Goal: Information Seeking & Learning: Check status

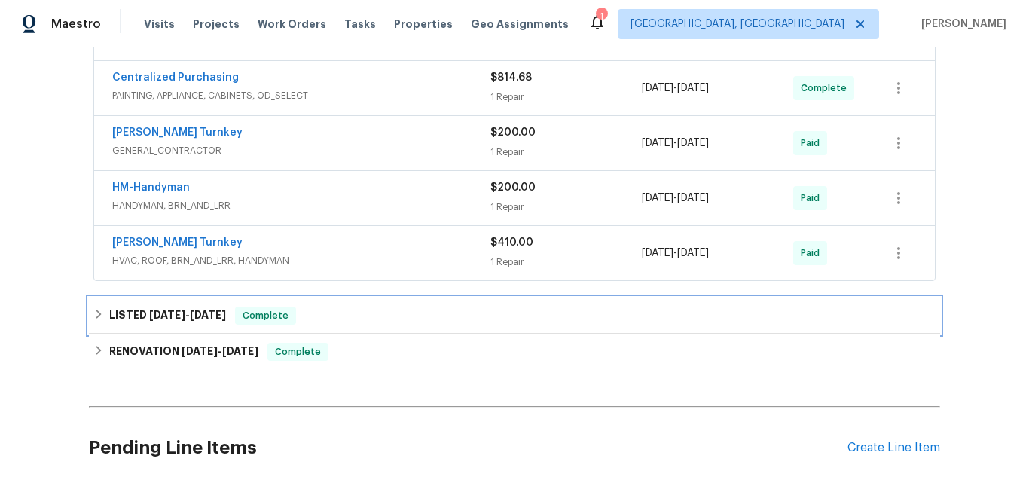
click at [129, 305] on div "LISTED 2/27/25 - 2/28/25 Complete" at bounding box center [514, 315] width 851 height 36
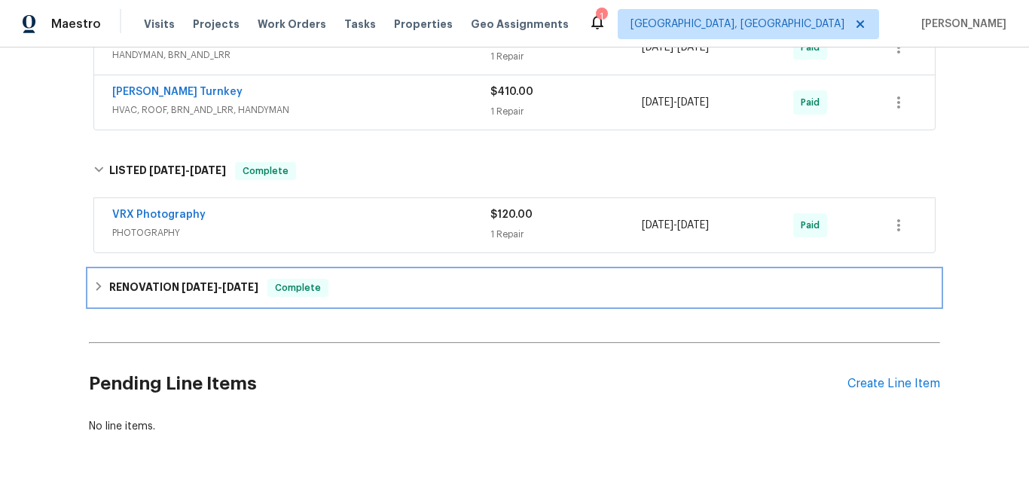
click at [111, 278] on div "RENOVATION 2/20/25 - 3/5/25 Complete" at bounding box center [514, 288] width 851 height 36
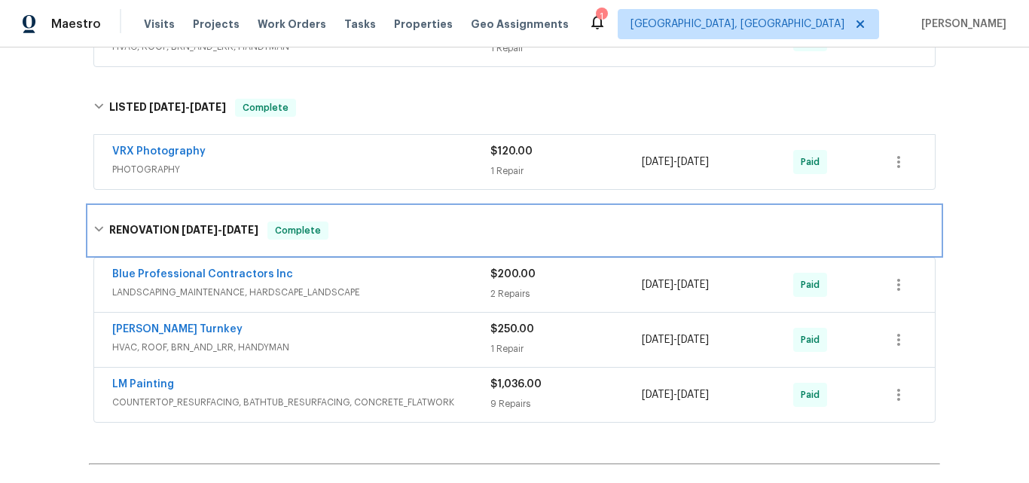
scroll to position [1072, 0]
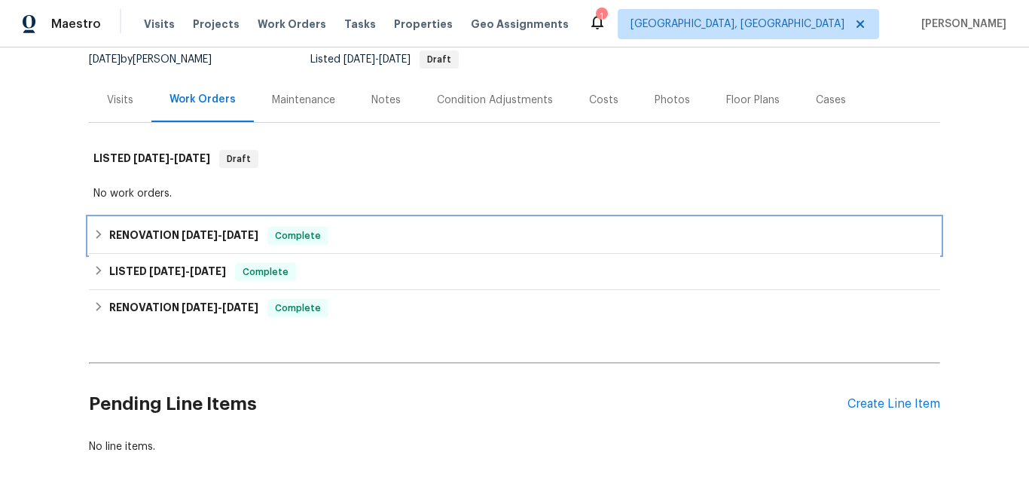
click at [151, 229] on h6 "RENOVATION 4/7/25 - 4/11/25" at bounding box center [183, 236] width 149 height 18
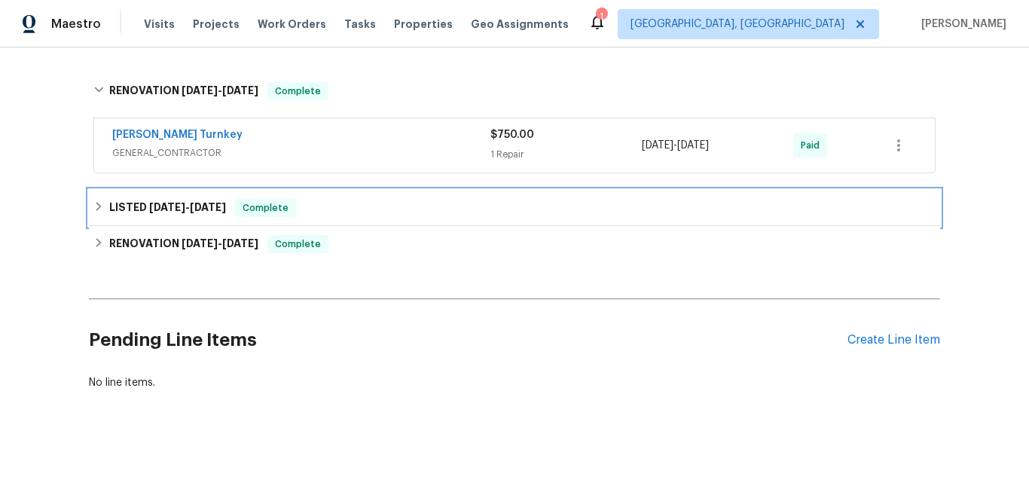
click at [152, 210] on span "4/4/25" at bounding box center [167, 207] width 36 height 11
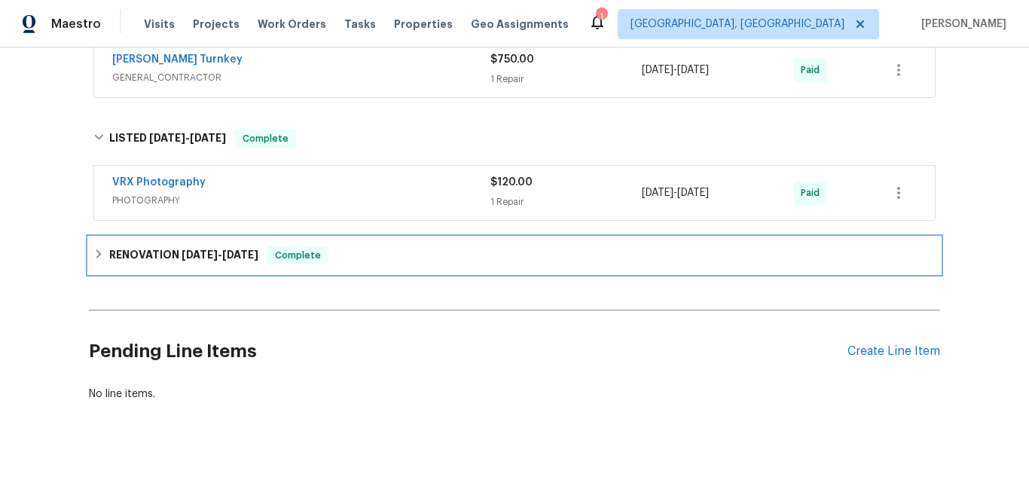
click at [151, 257] on h6 "RENOVATION 3/11/25 - 3/28/25" at bounding box center [183, 255] width 149 height 18
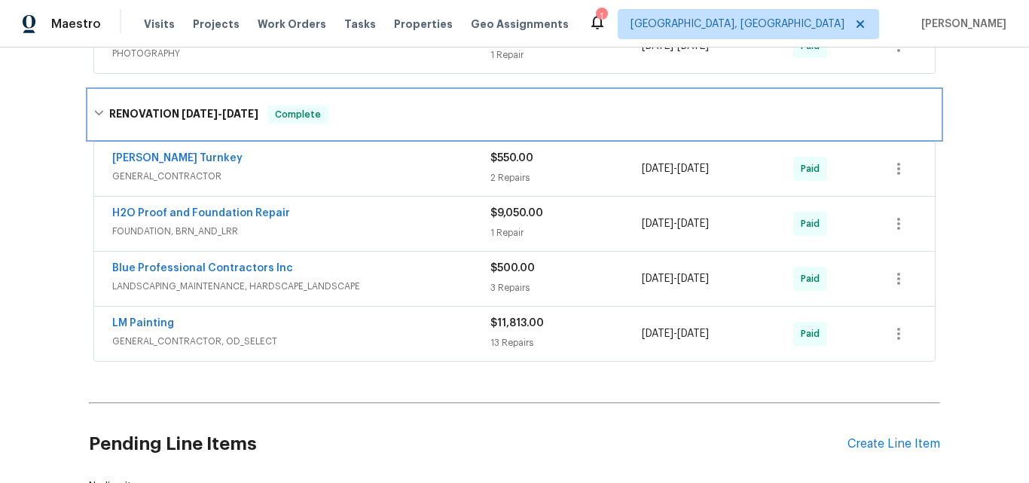
scroll to position [527, 0]
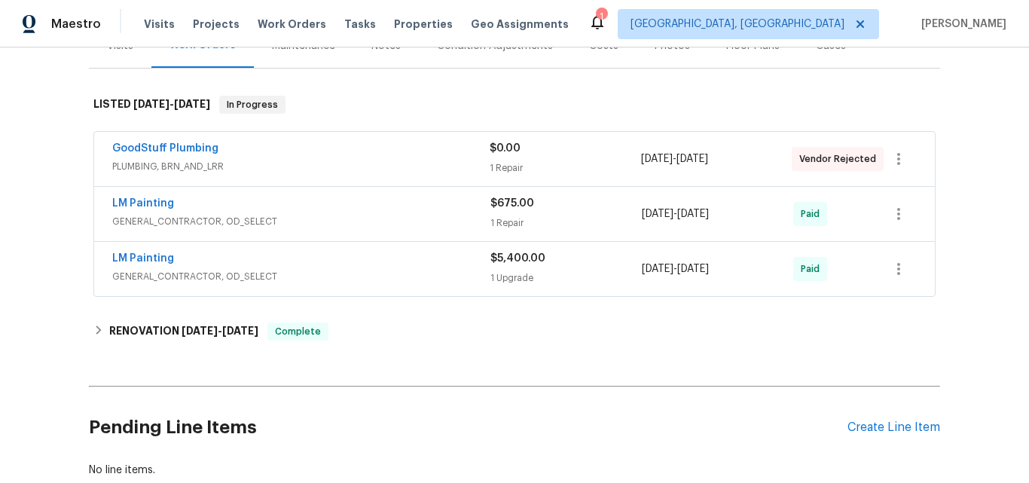
scroll to position [226, 0]
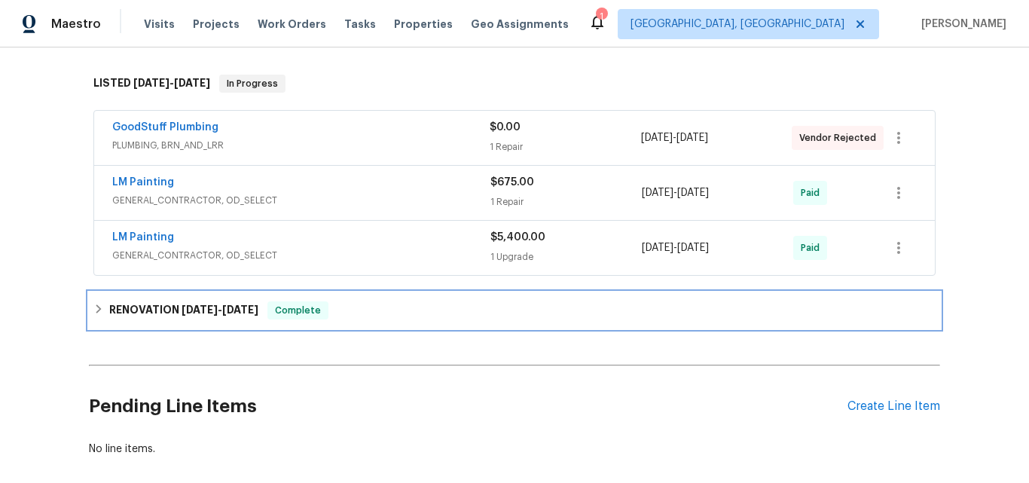
click at [161, 303] on h6 "RENOVATION 1/27/25 - 2/12/25" at bounding box center [183, 310] width 149 height 18
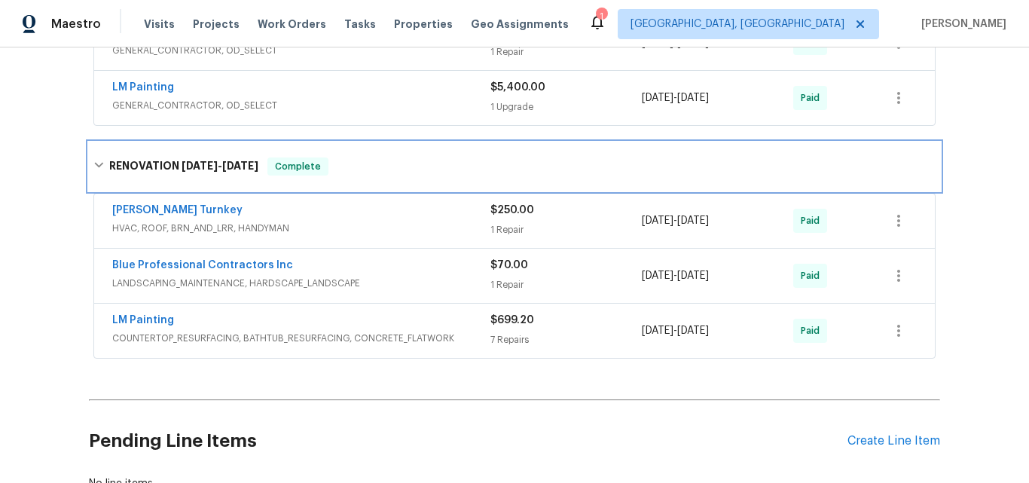
scroll to position [377, 0]
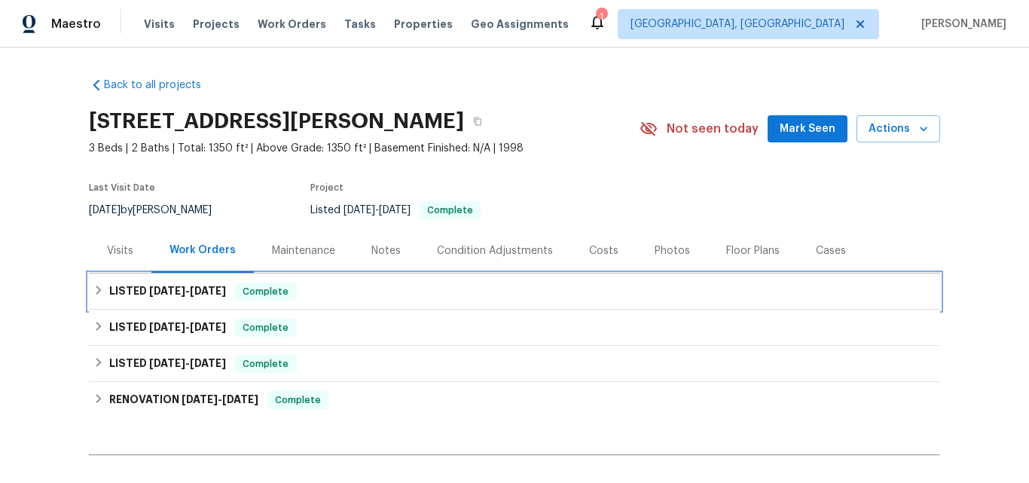
click at [136, 293] on h6 "LISTED [DATE] - [DATE]" at bounding box center [167, 291] width 117 height 18
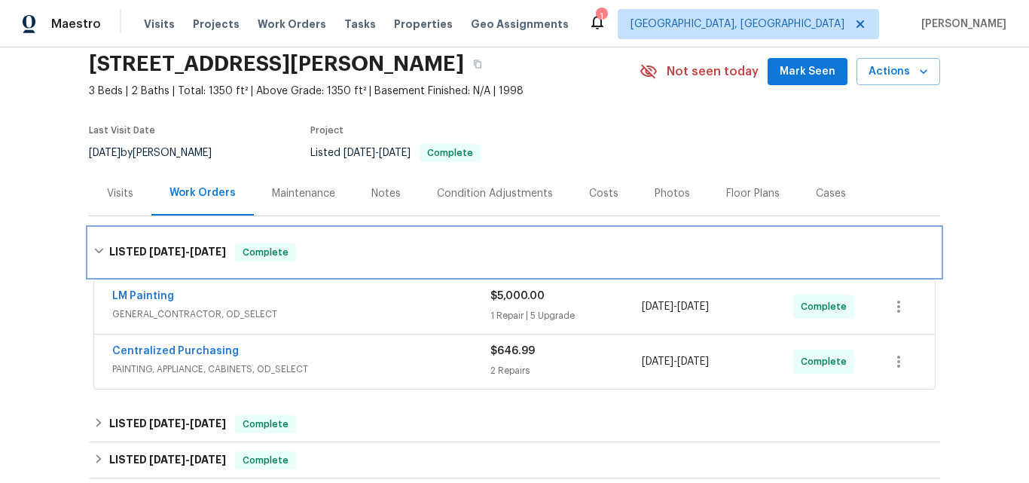
scroll to position [151, 0]
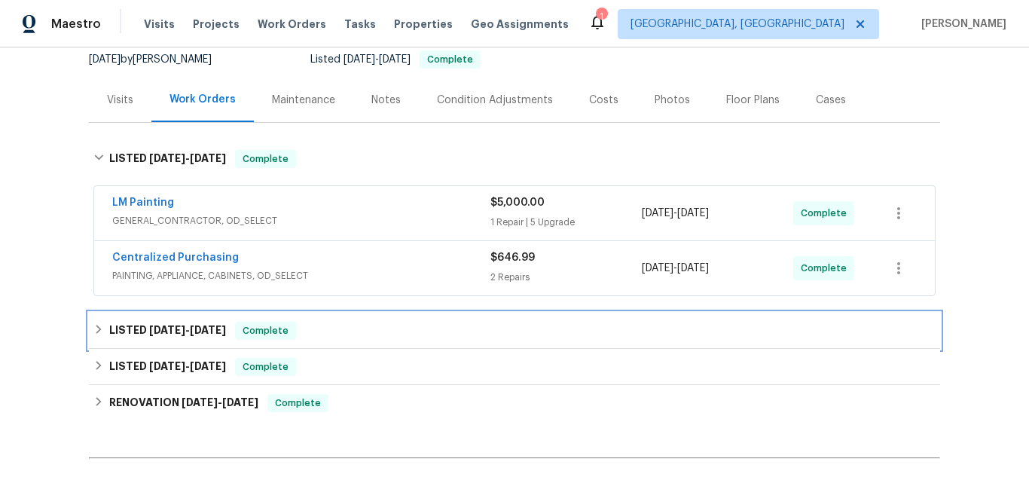
click at [164, 319] on div "LISTED 5/20/25 - 5/23/25 Complete" at bounding box center [514, 331] width 851 height 36
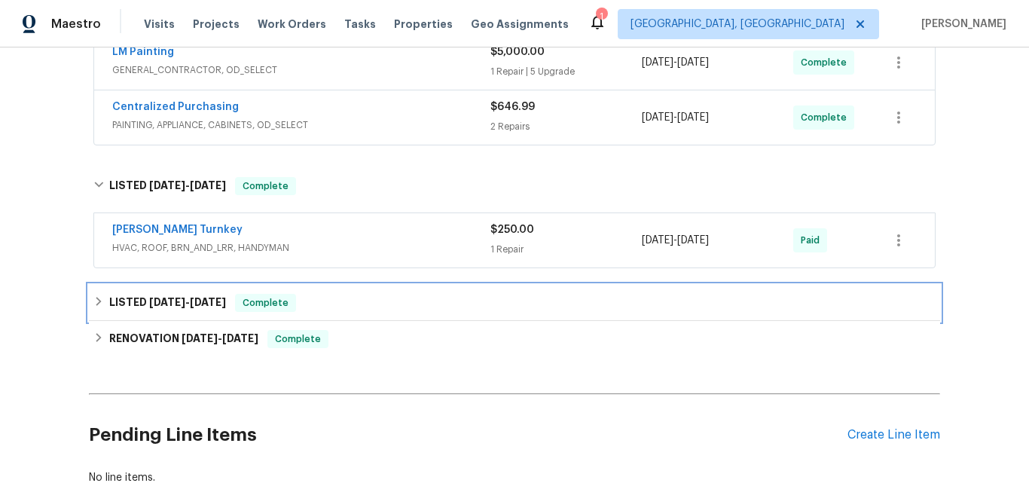
click at [166, 303] on span "2/22/25" at bounding box center [167, 302] width 36 height 11
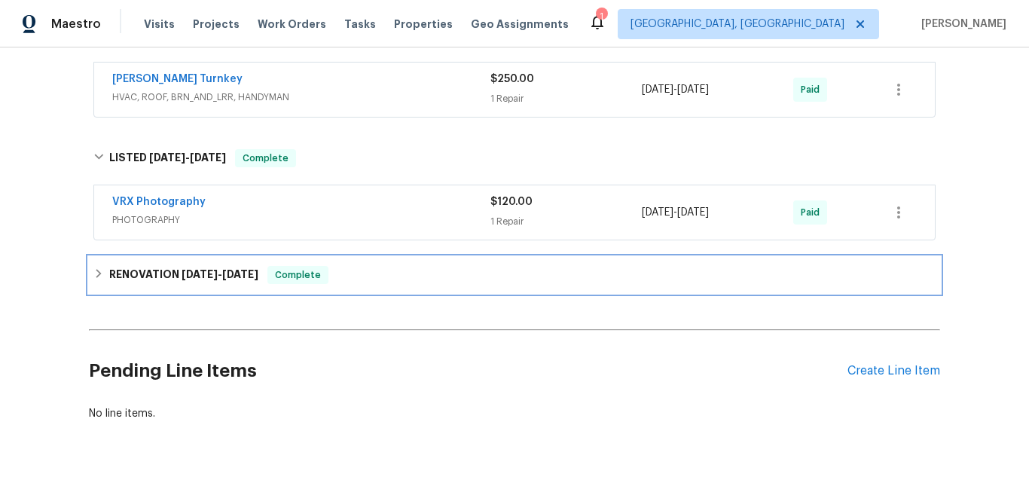
click at [171, 276] on h6 "RENOVATION 2/11/25 - 2/28/25" at bounding box center [183, 275] width 149 height 18
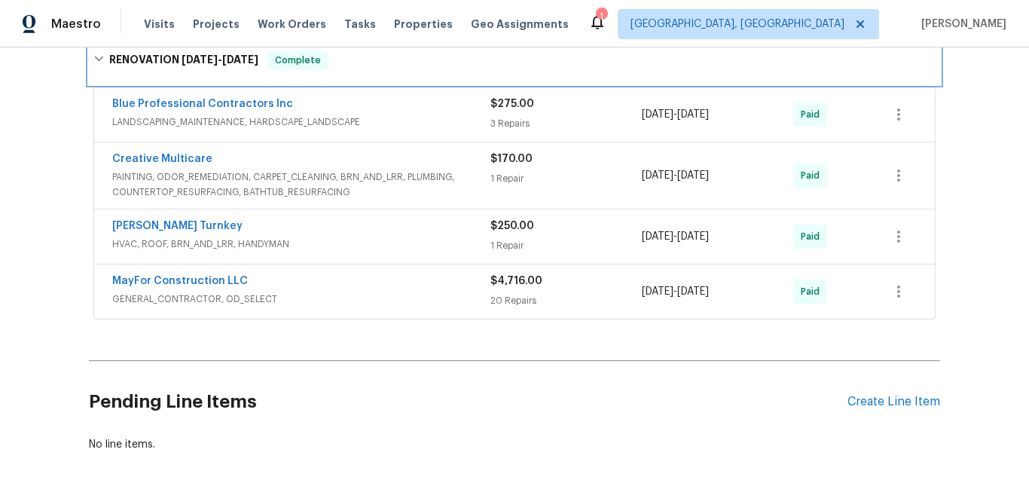
scroll to position [678, 0]
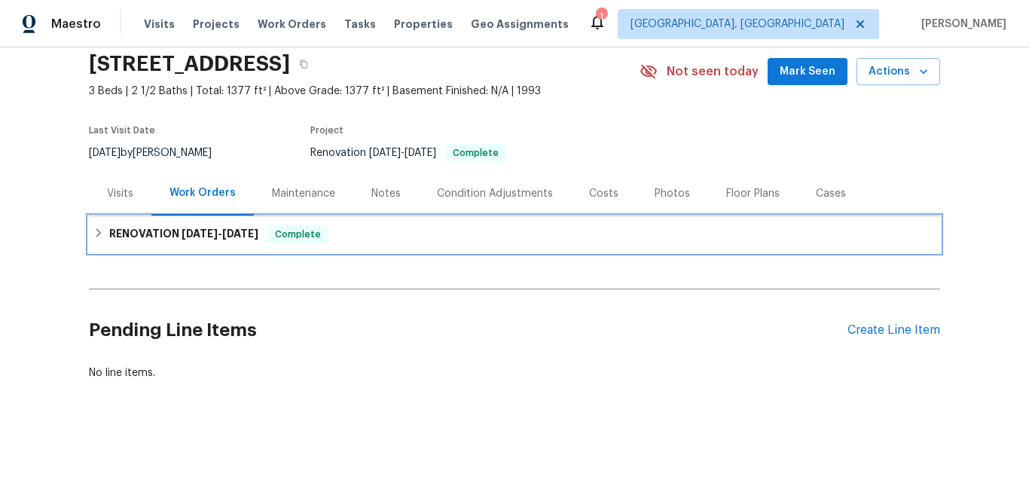
click at [152, 225] on h6 "RENOVATION [DATE] - [DATE]" at bounding box center [183, 234] width 149 height 18
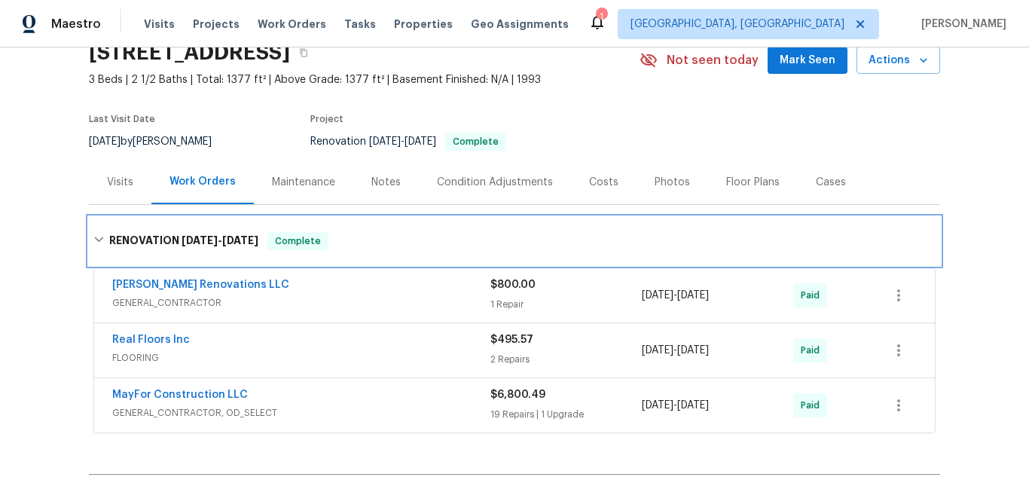
scroll to position [219, 0]
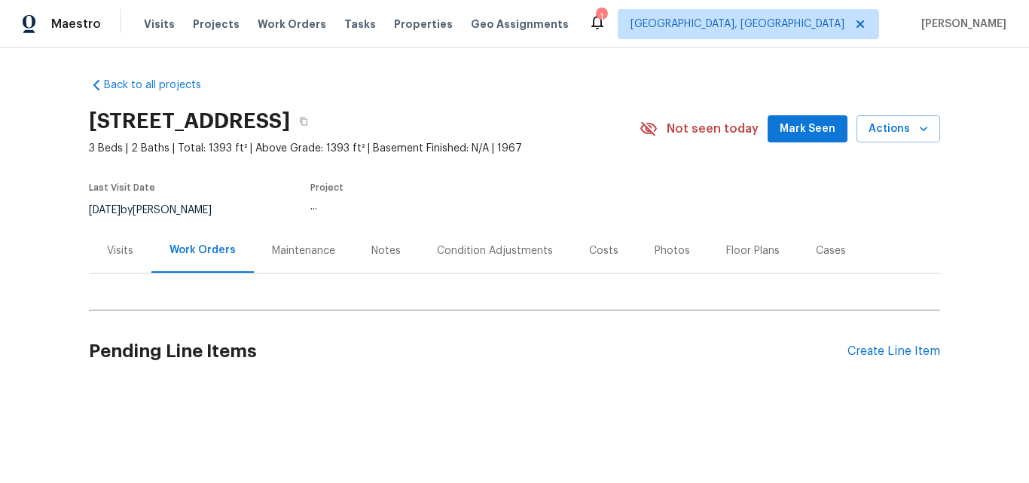
scroll to position [17, 0]
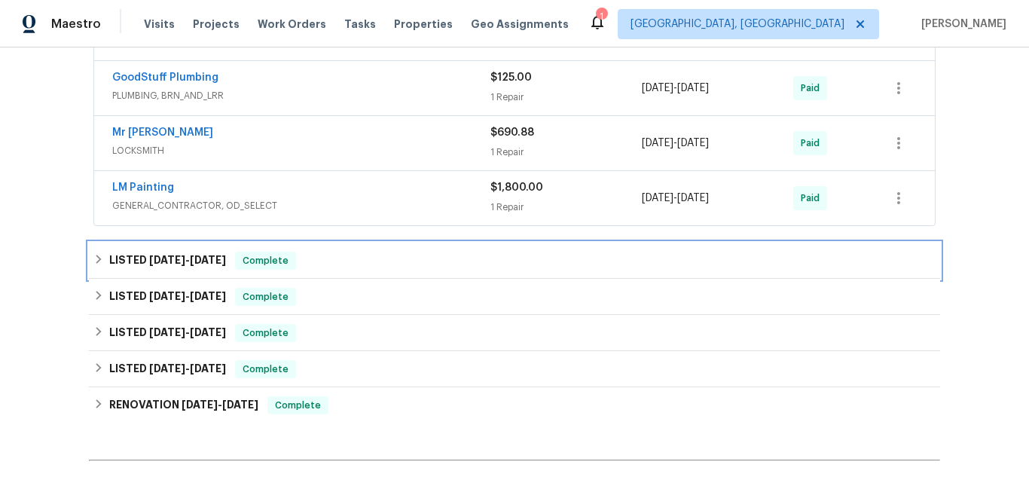
click at [180, 256] on span "11/7/24 - 11/11/24" at bounding box center [187, 260] width 77 height 11
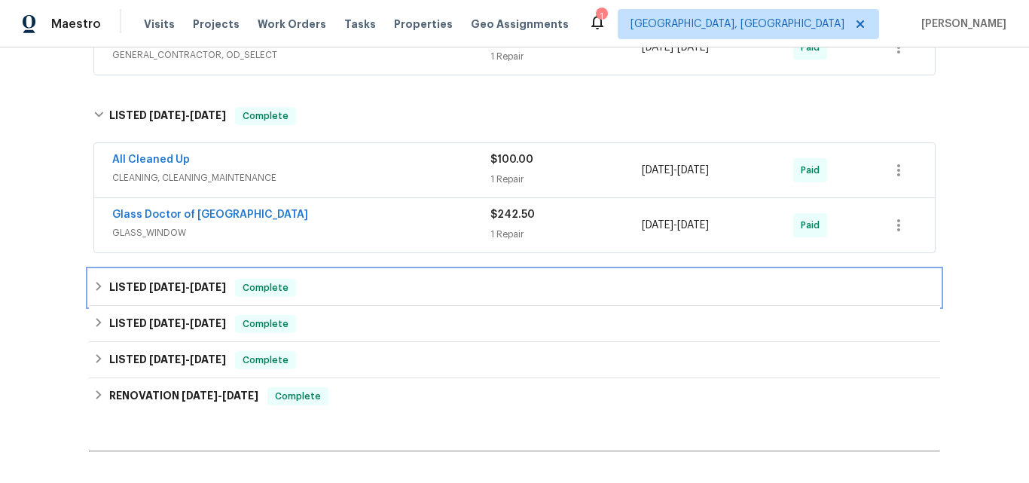
click at [165, 281] on h6 "LISTED 10/8/24 - 10/9/24" at bounding box center [167, 288] width 117 height 18
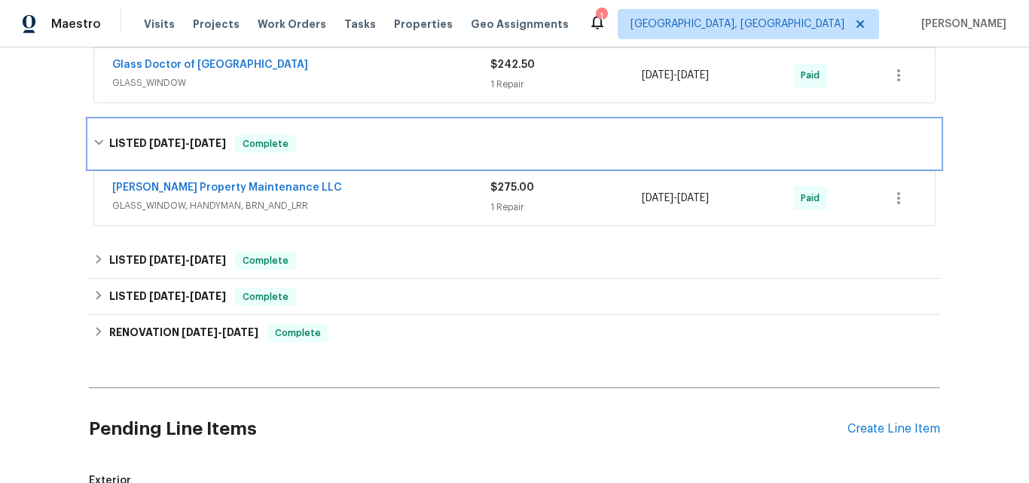
scroll to position [1072, 0]
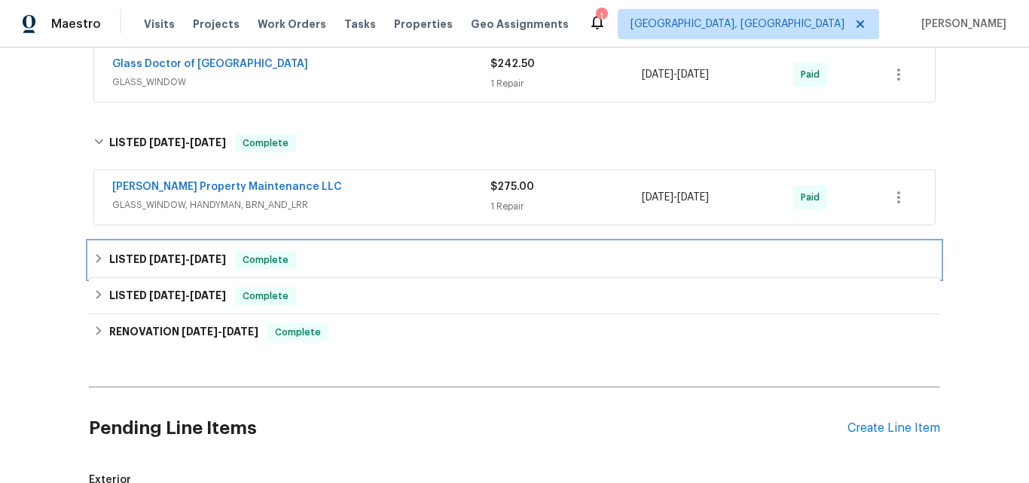
click at [167, 258] on span "10/1/24" at bounding box center [167, 259] width 36 height 11
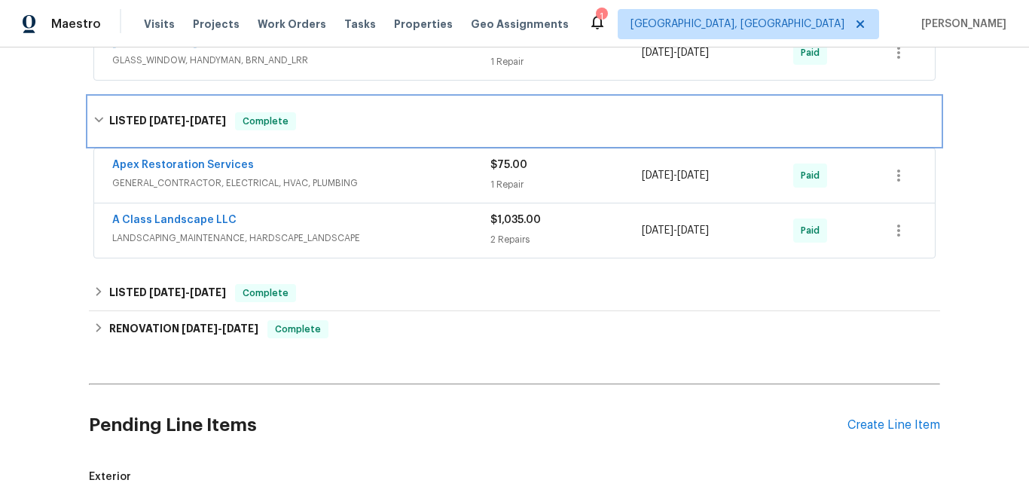
scroll to position [1222, 0]
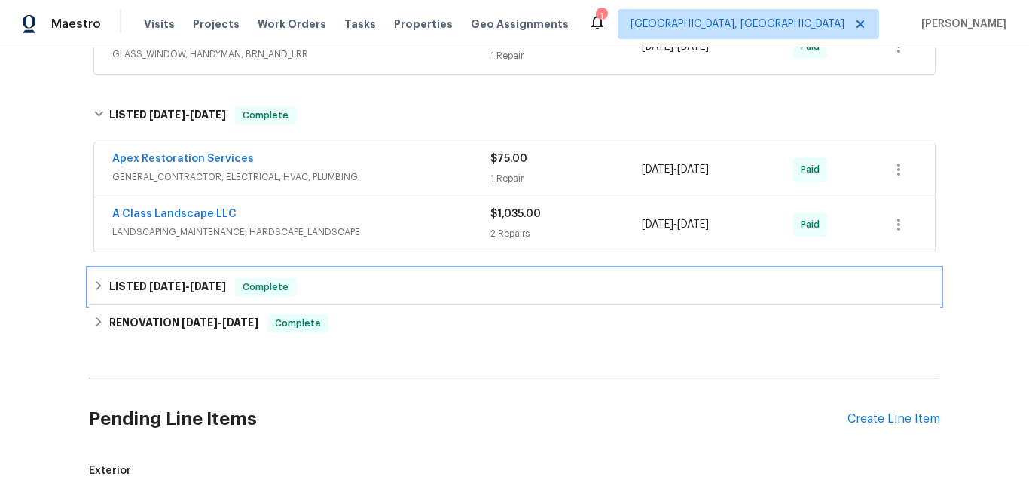
click at [160, 283] on span "9/11/24" at bounding box center [167, 286] width 36 height 11
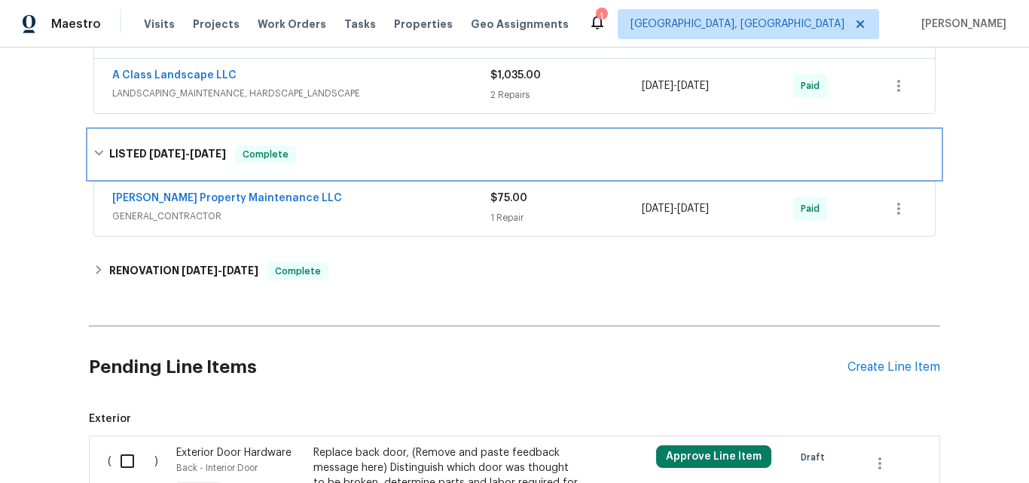
scroll to position [1373, 0]
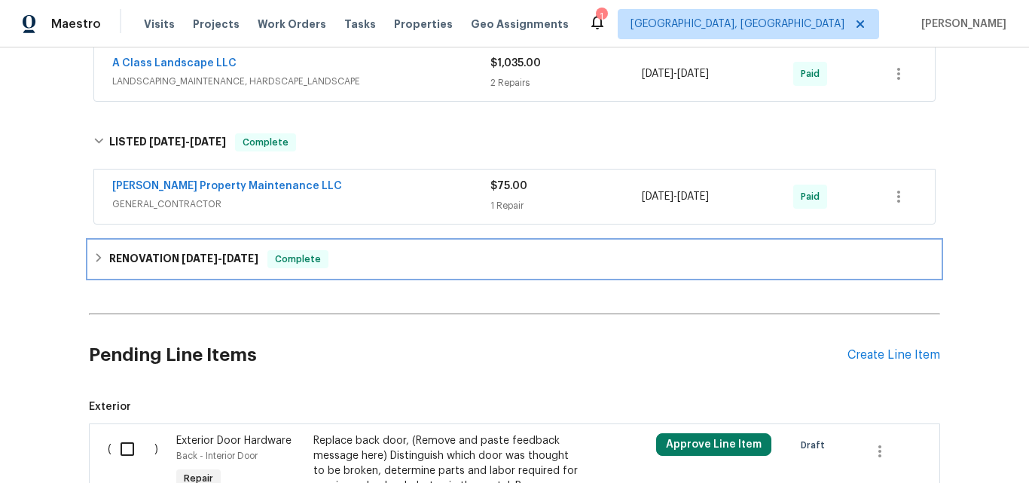
click at [136, 254] on h6 "RENOVATION 8/12/24 - 9/16/24" at bounding box center [183, 259] width 149 height 18
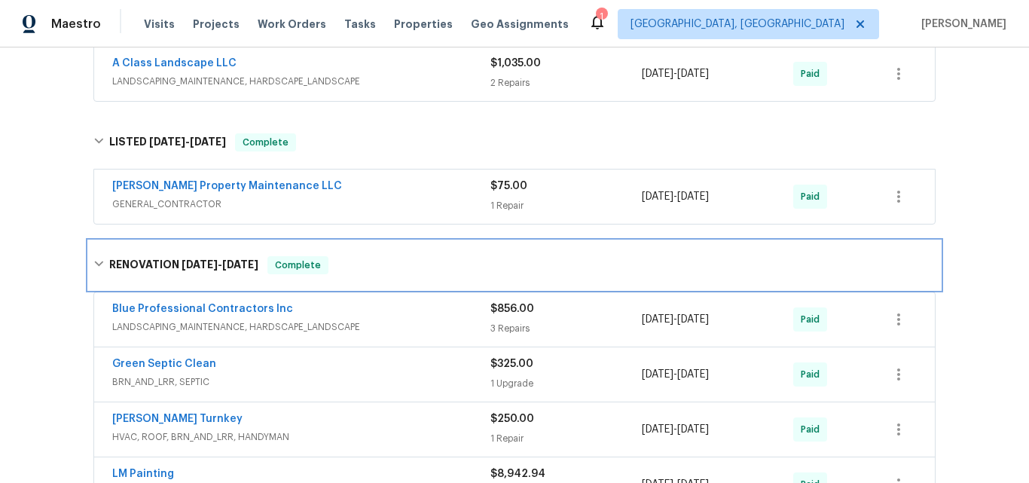
scroll to position [1298, 0]
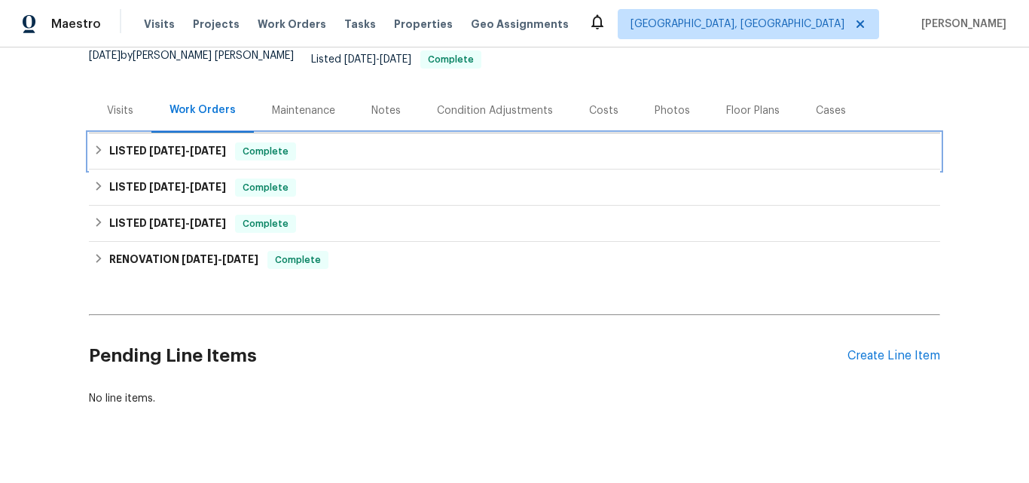
click at [163, 148] on h6 "LISTED 7/1/25 - 7/4/25" at bounding box center [167, 151] width 117 height 18
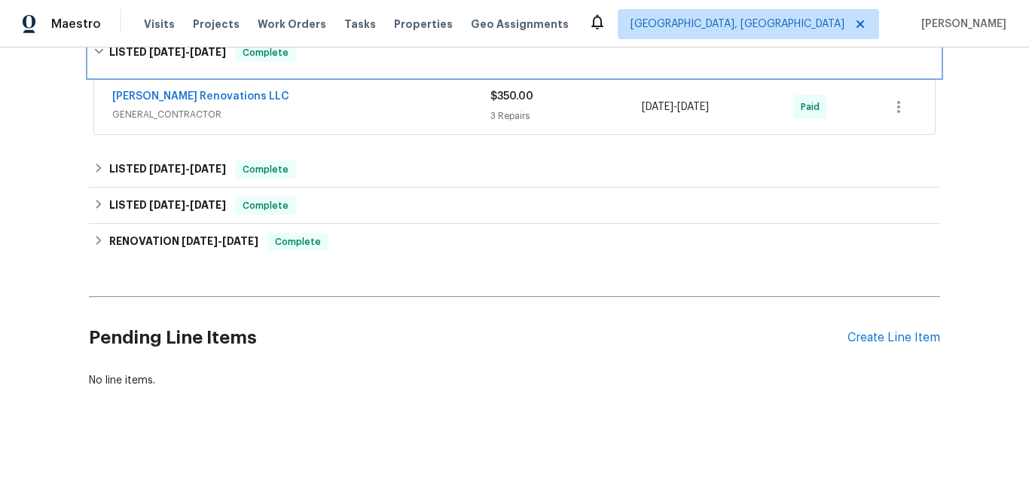
scroll to position [276, 0]
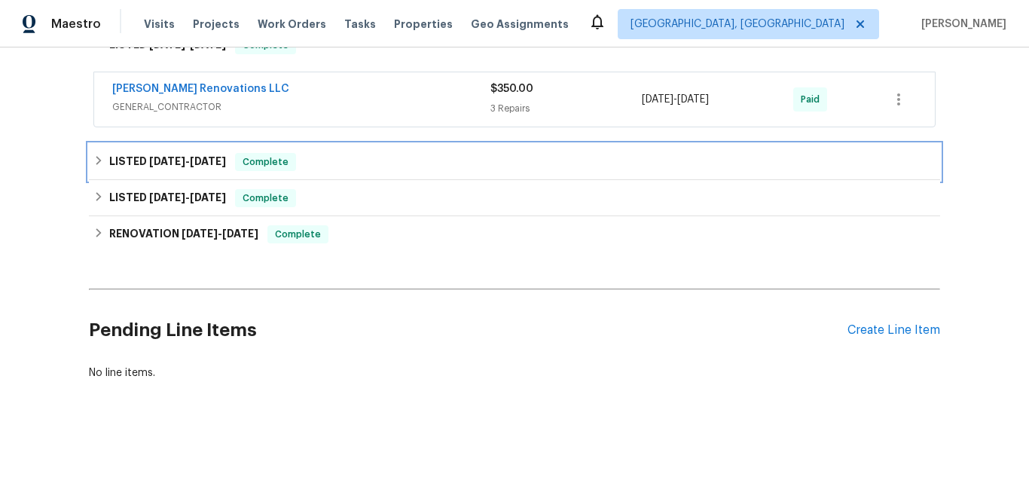
click at [160, 156] on span "5/12/25" at bounding box center [167, 161] width 36 height 11
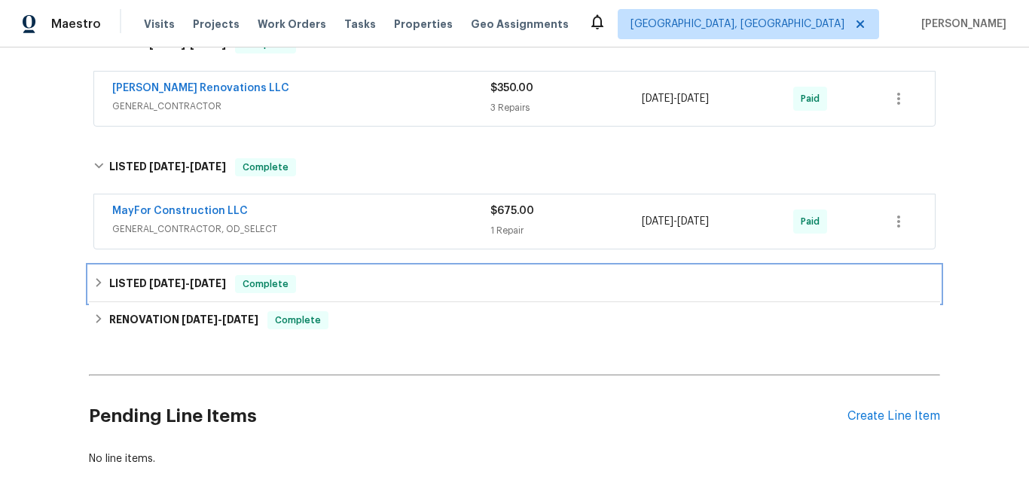
click at [152, 278] on span "[DATE]" at bounding box center [167, 283] width 36 height 11
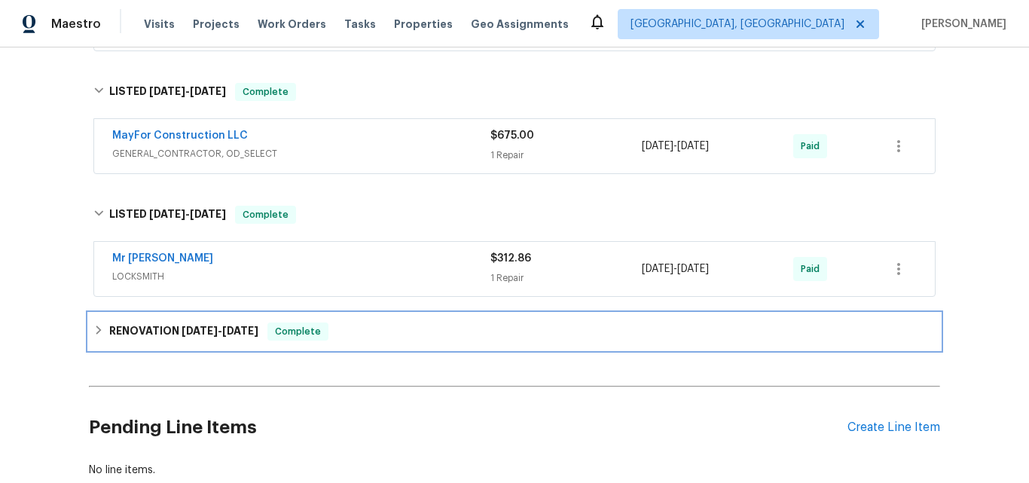
click at [171, 322] on h6 "RENOVATION 2/3/25 - 2/21/25" at bounding box center [183, 331] width 149 height 18
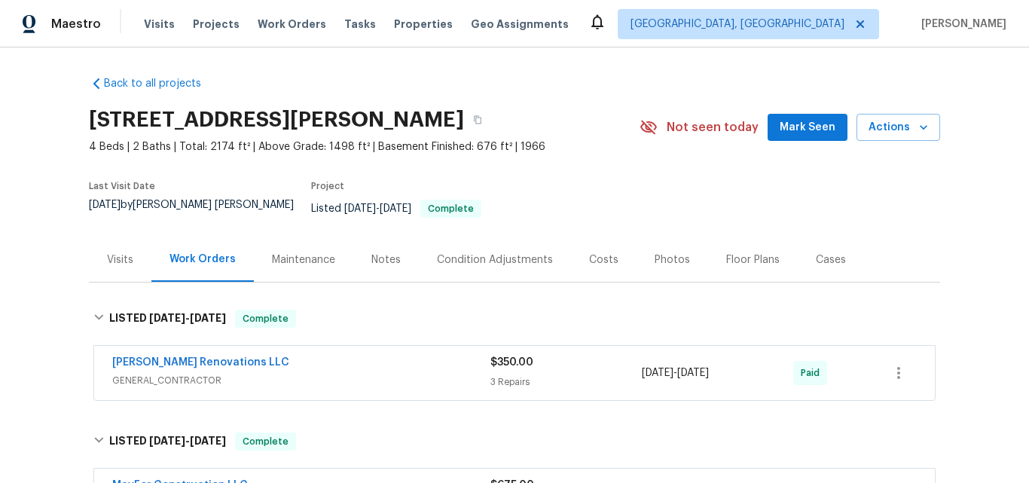
scroll to position [0, 0]
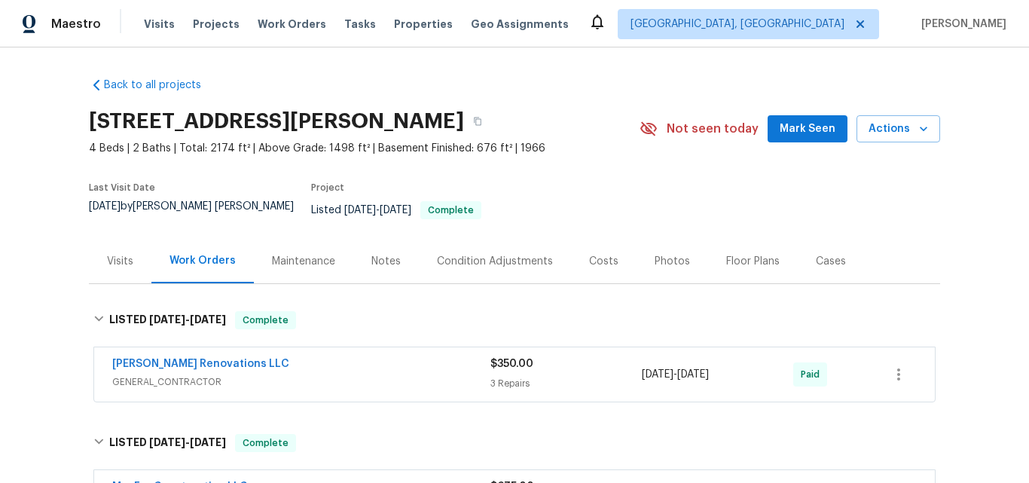
click at [111, 254] on div "Visits" at bounding box center [120, 261] width 26 height 15
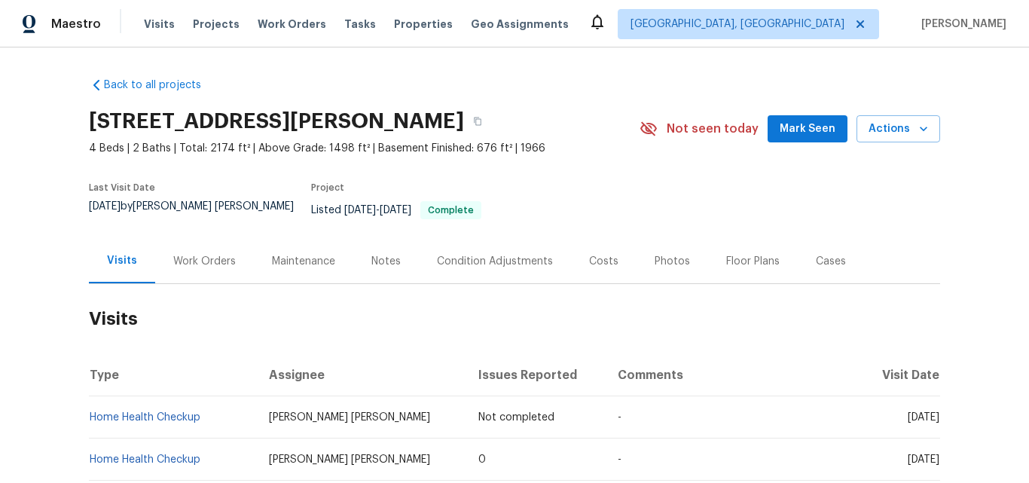
click at [182, 255] on div "Work Orders" at bounding box center [204, 261] width 63 height 15
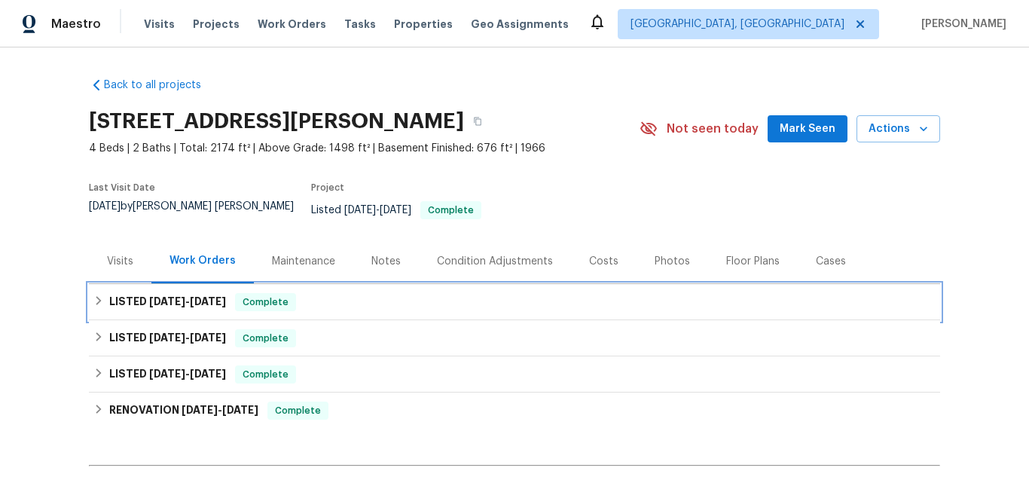
click at [165, 296] on span "7/1/25" at bounding box center [167, 301] width 36 height 11
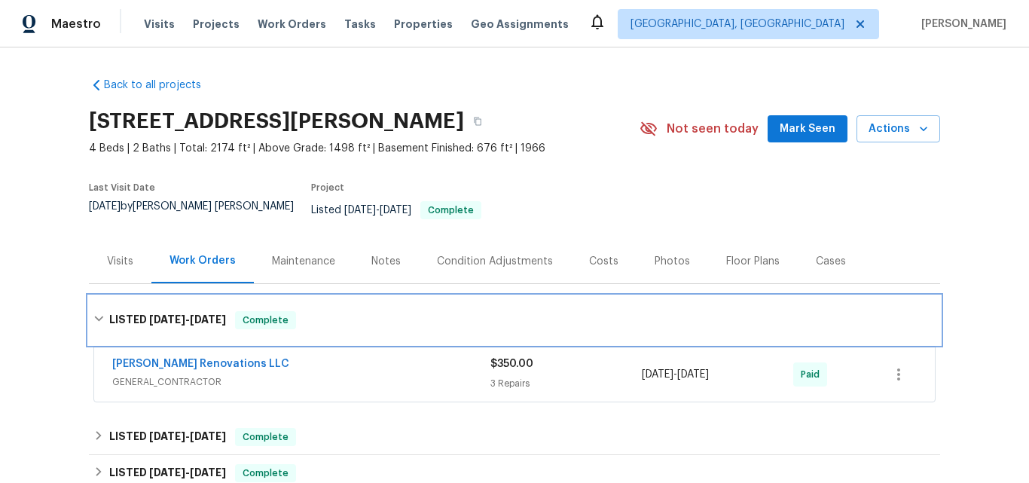
scroll to position [75, 0]
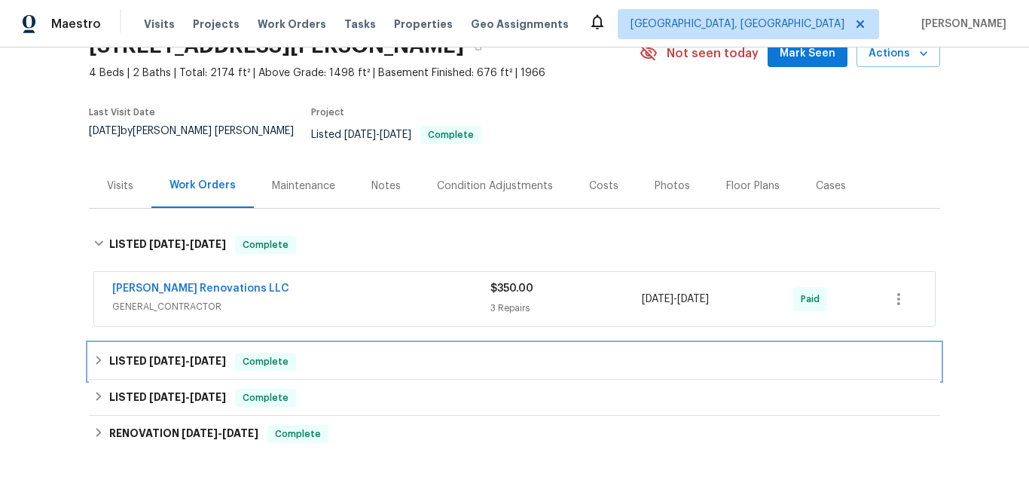
drag, startPoint x: 145, startPoint y: 361, endPoint x: 151, endPoint y: 316, distance: 45.6
click at [144, 361] on div "LISTED 5/12/25 - 5/15/25 Complete" at bounding box center [514, 361] width 851 height 36
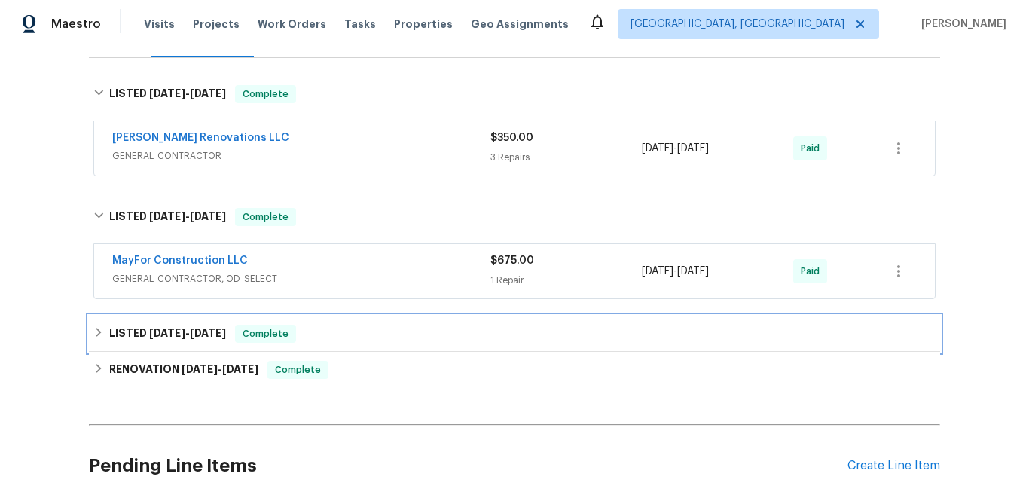
click at [150, 325] on h6 "LISTED 4/7/25 - 5/7/25" at bounding box center [167, 334] width 117 height 18
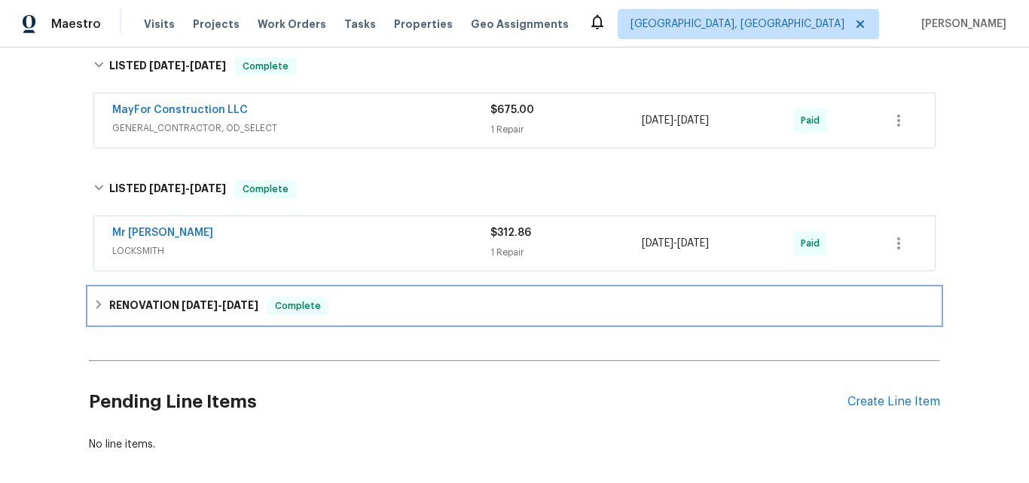
click at [163, 304] on div "RENOVATION 2/3/25 - 2/21/25 Complete" at bounding box center [514, 306] width 851 height 36
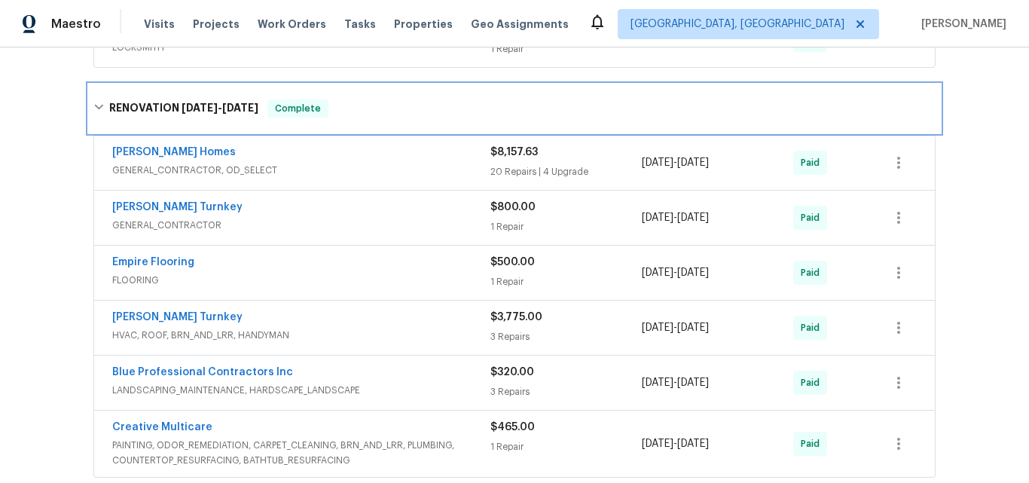
scroll to position [602, 0]
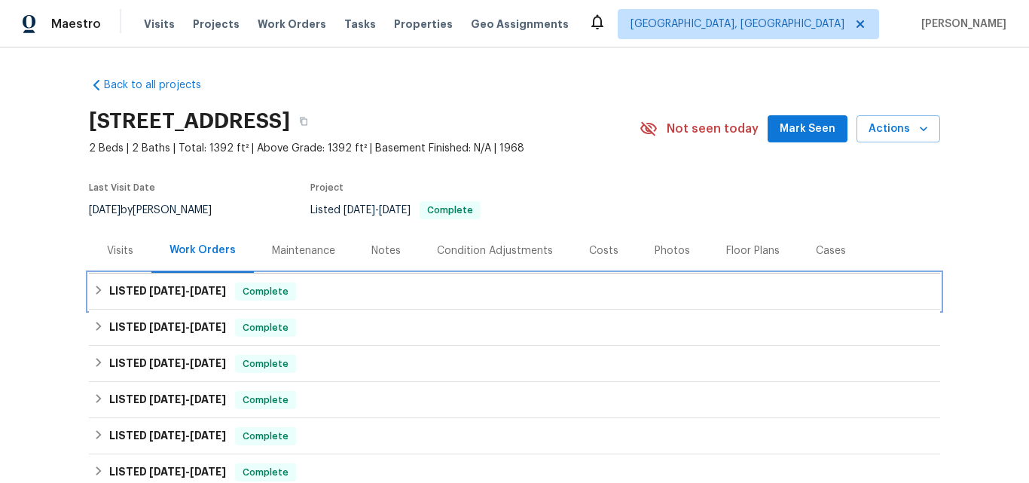
click at [149, 287] on span "[DATE]" at bounding box center [167, 290] width 36 height 11
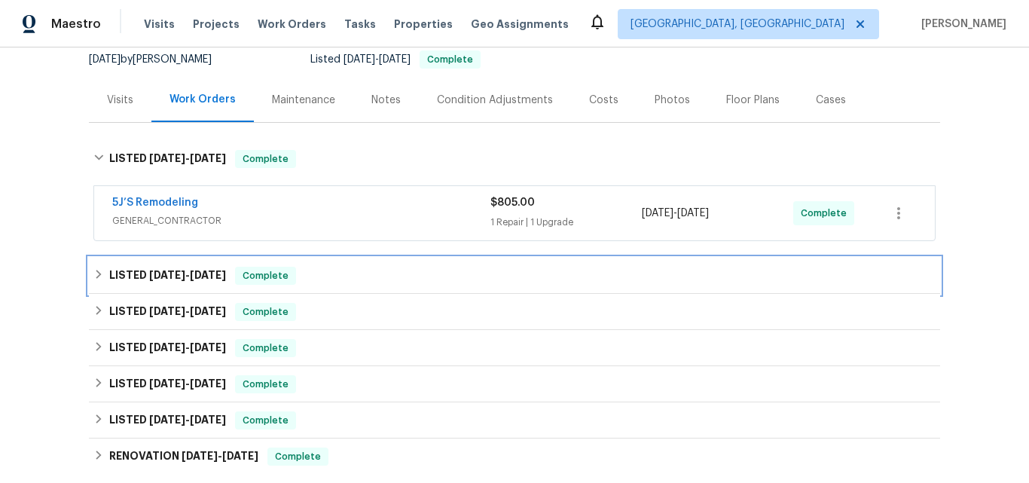
click at [137, 274] on h6 "LISTED [DATE] - [DATE]" at bounding box center [167, 276] width 117 height 18
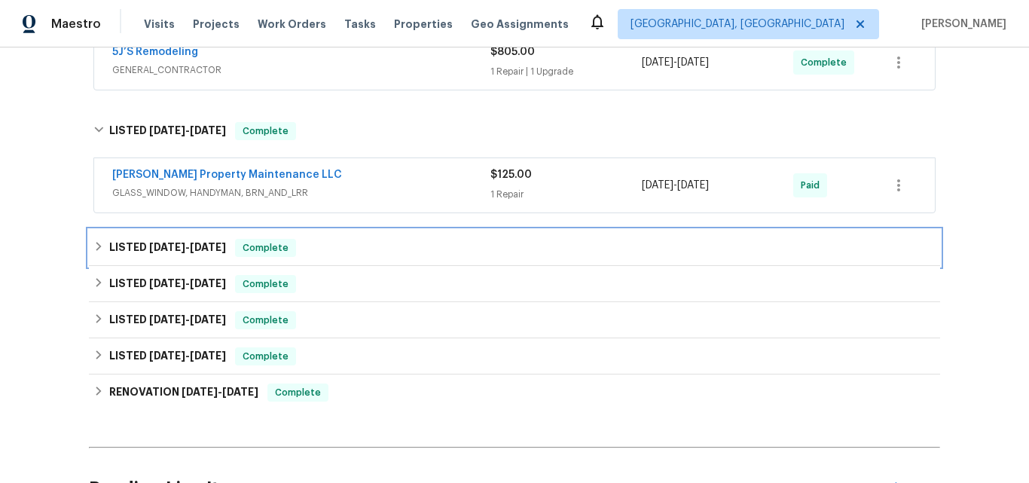
click at [139, 252] on h6 "LISTED [DATE] - [DATE]" at bounding box center [167, 248] width 117 height 18
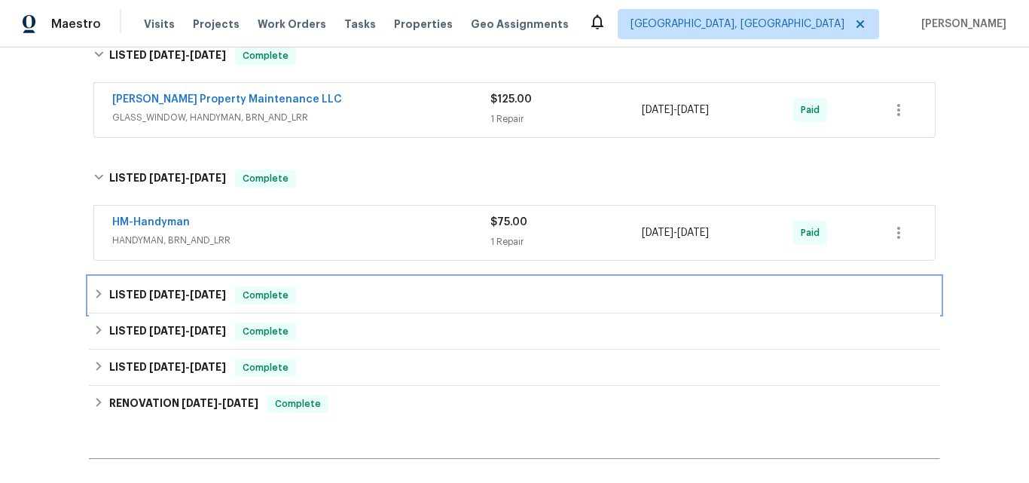
click at [159, 288] on h6 "LISTED 2/19/25 - 2/25/25" at bounding box center [167, 295] width 117 height 18
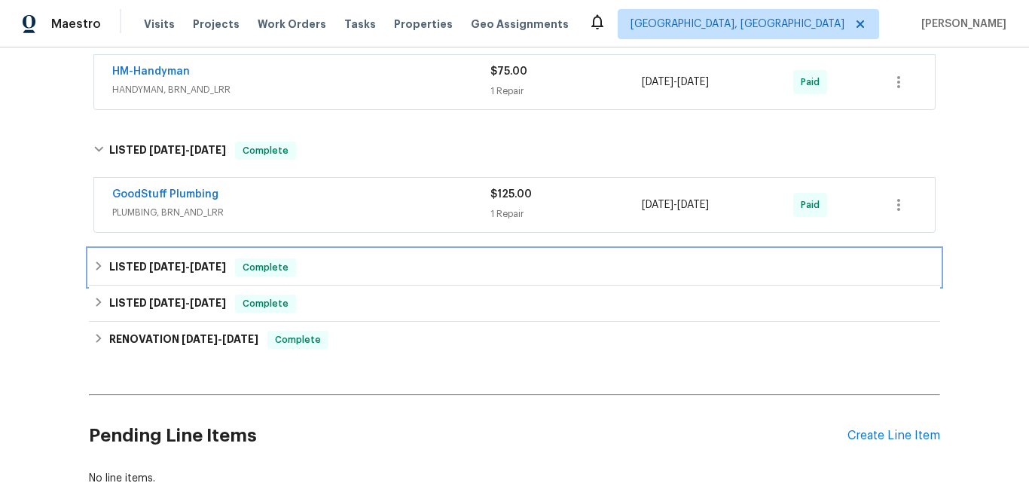
click at [154, 269] on span "1/30/25" at bounding box center [167, 266] width 36 height 11
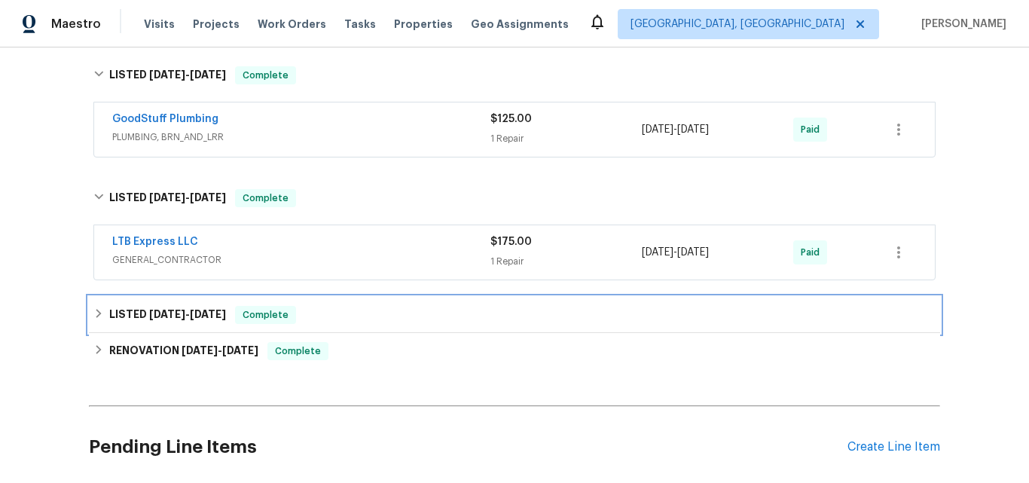
click at [166, 312] on span "12/30/24" at bounding box center [167, 314] width 36 height 11
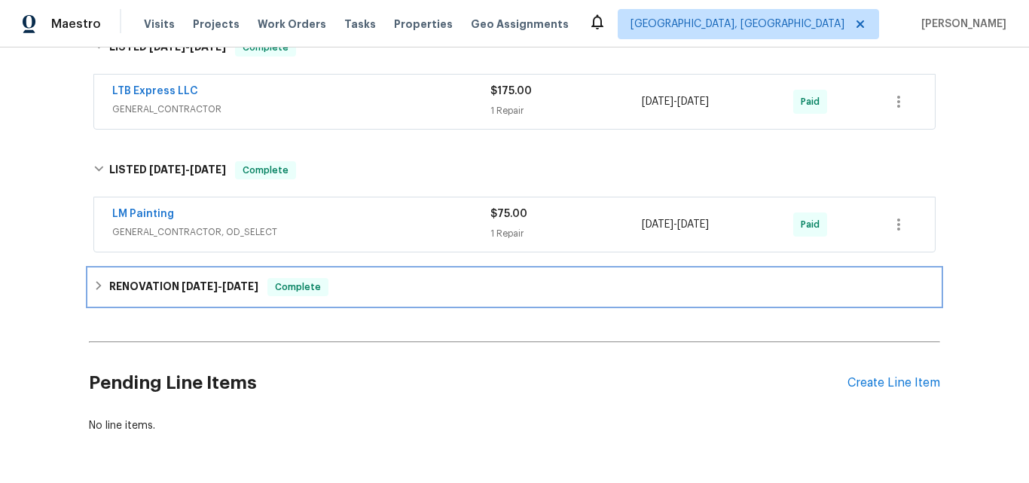
click at [160, 296] on div "RENOVATION 5/31/24 - 6/3/24 Complete" at bounding box center [514, 287] width 851 height 36
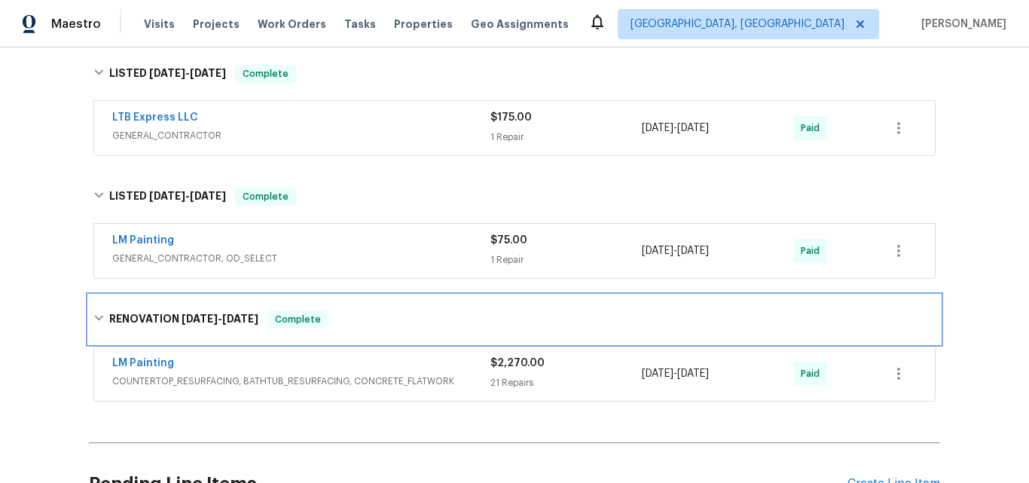
scroll to position [753, 0]
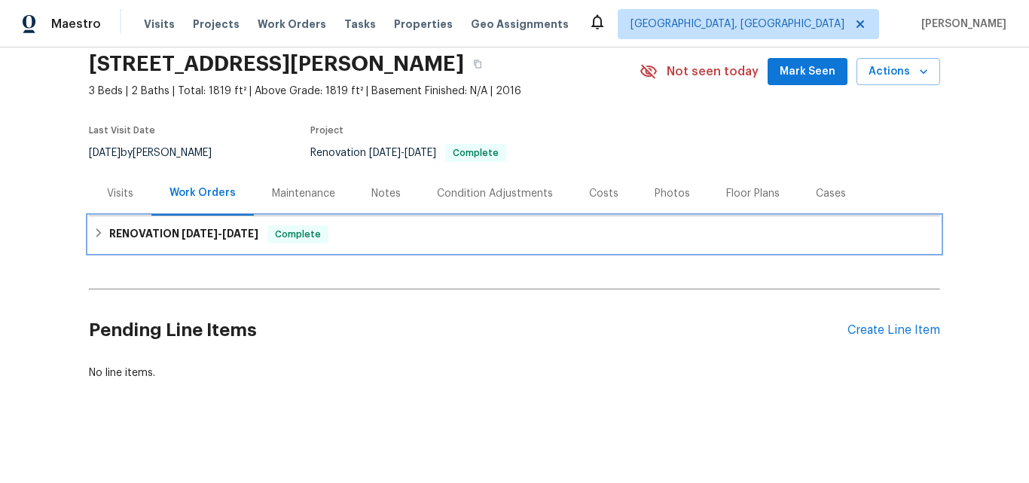
click at [172, 226] on h6 "RENOVATION 8/15/25 - 8/25/25" at bounding box center [183, 234] width 149 height 18
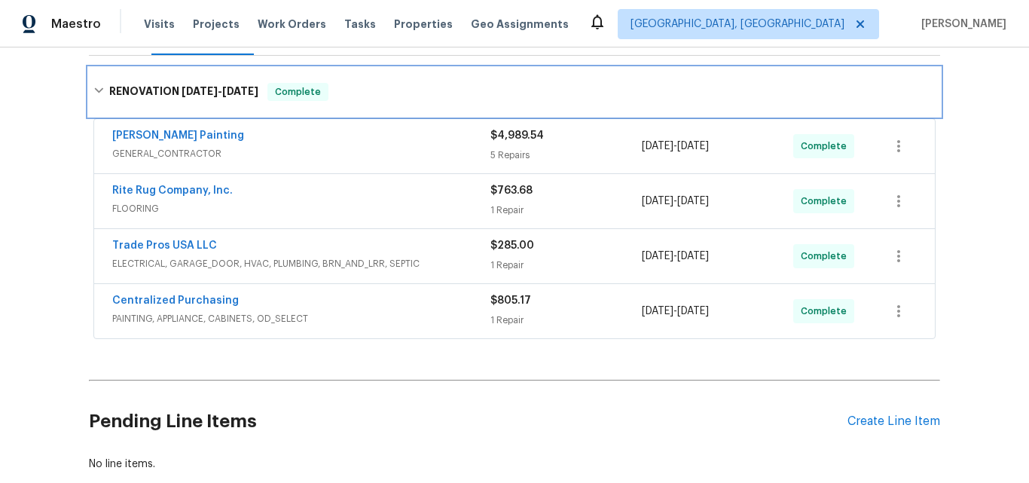
scroll to position [219, 0]
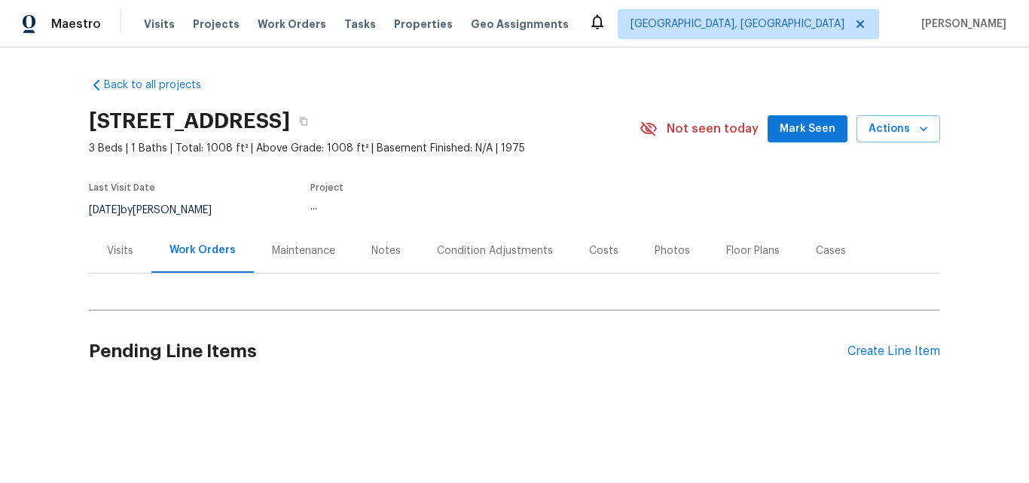
scroll to position [17, 0]
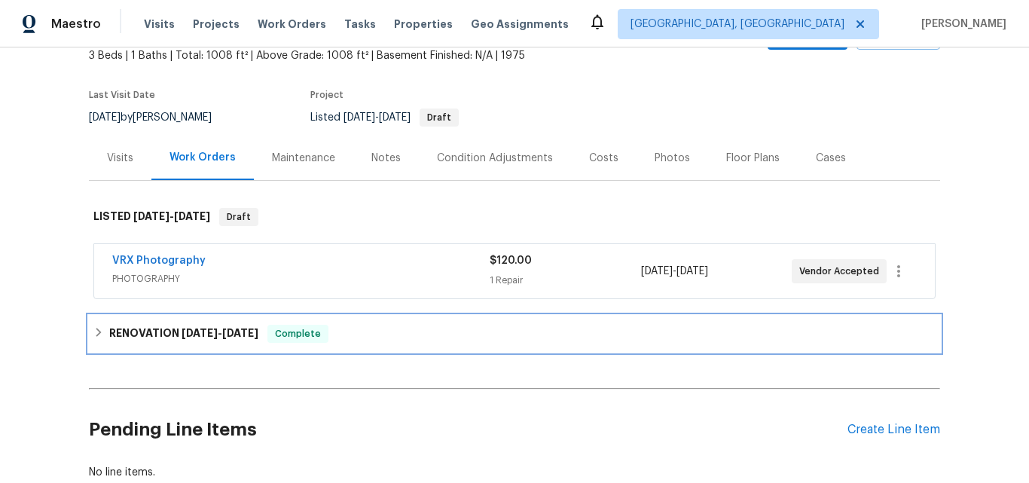
click at [181, 347] on div "RENOVATION [DATE] - [DATE] Complete" at bounding box center [514, 334] width 851 height 36
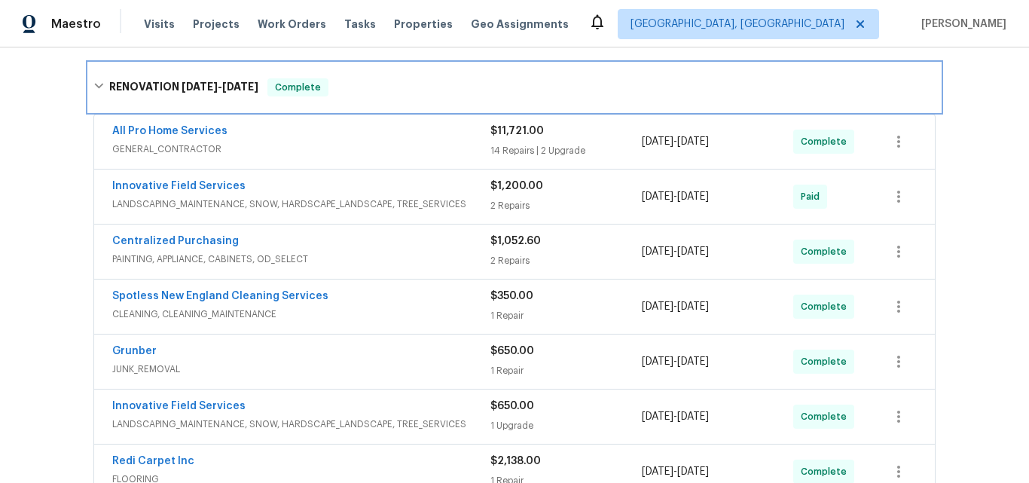
scroll to position [319, 0]
